Goal: Find specific page/section: Find specific page/section

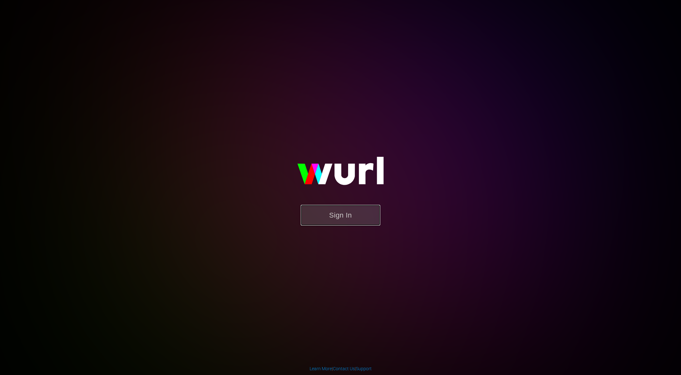
click at [336, 218] on button "Sign In" at bounding box center [341, 215] width 80 height 21
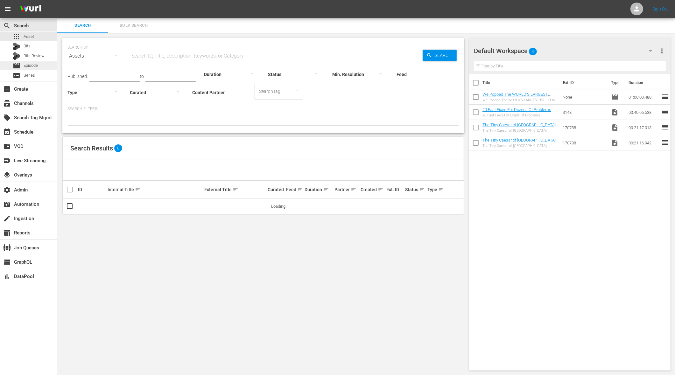
click at [37, 66] on span "Episode" at bounding box center [31, 65] width 14 height 6
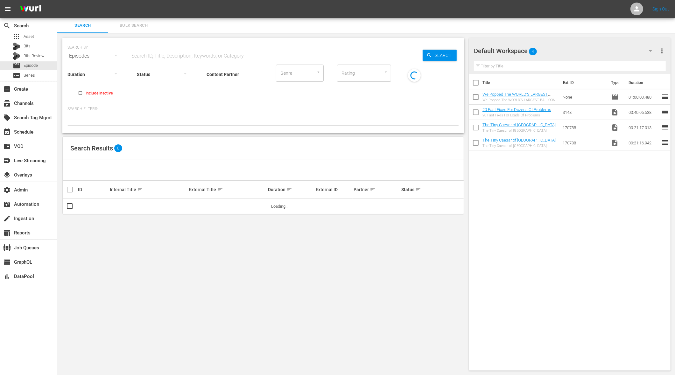
click at [195, 57] on input "text" at bounding box center [276, 55] width 293 height 15
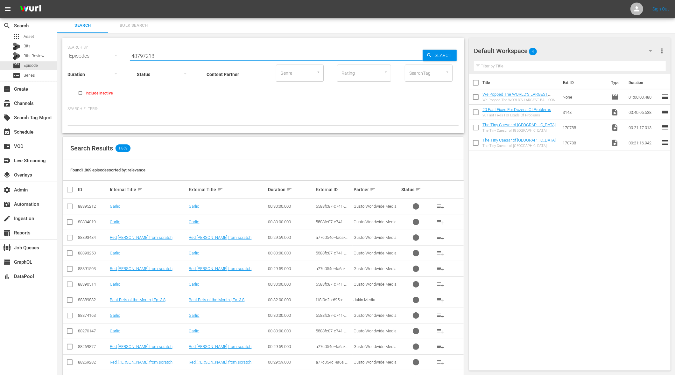
type input "48797218"
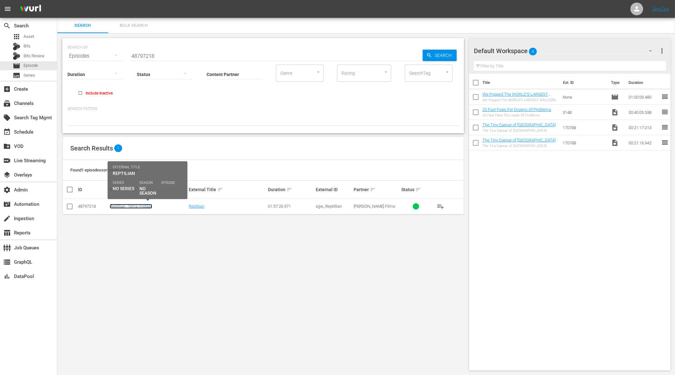
click at [133, 207] on link "Reptilian - films midday" at bounding box center [131, 206] width 42 height 5
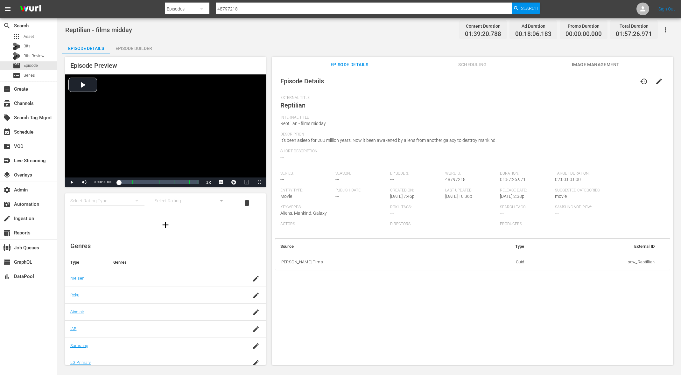
scroll to position [55, 0]
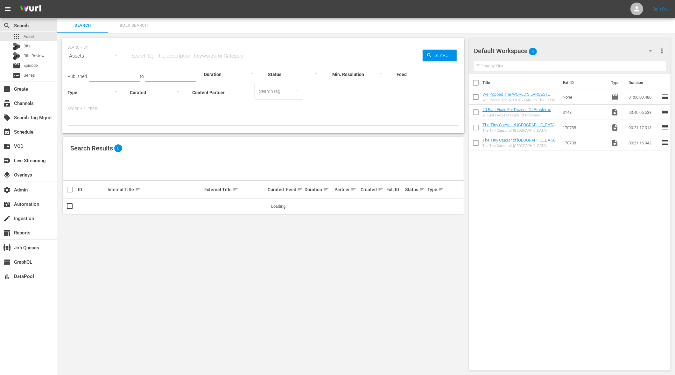
click at [225, 52] on input "text" at bounding box center [276, 55] width 293 height 15
paste input "The Lazarus Effect"
type input "The Lazarus Effect"
click at [452, 56] on span "Search" at bounding box center [444, 55] width 24 height 11
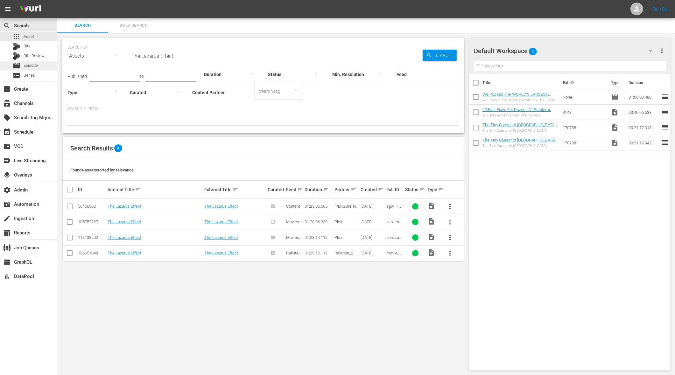
click at [25, 69] on div "movie Episode" at bounding box center [25, 65] width 25 height 9
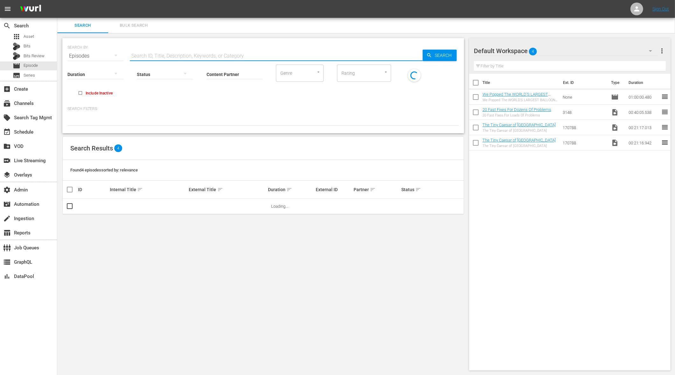
click at [172, 57] on input "text" at bounding box center [276, 55] width 293 height 15
paste input "The Lazarus Effect"
type input "The Lazarus Effect"
click at [450, 54] on span "Search" at bounding box center [444, 55] width 24 height 11
